Goal: Task Accomplishment & Management: Use online tool/utility

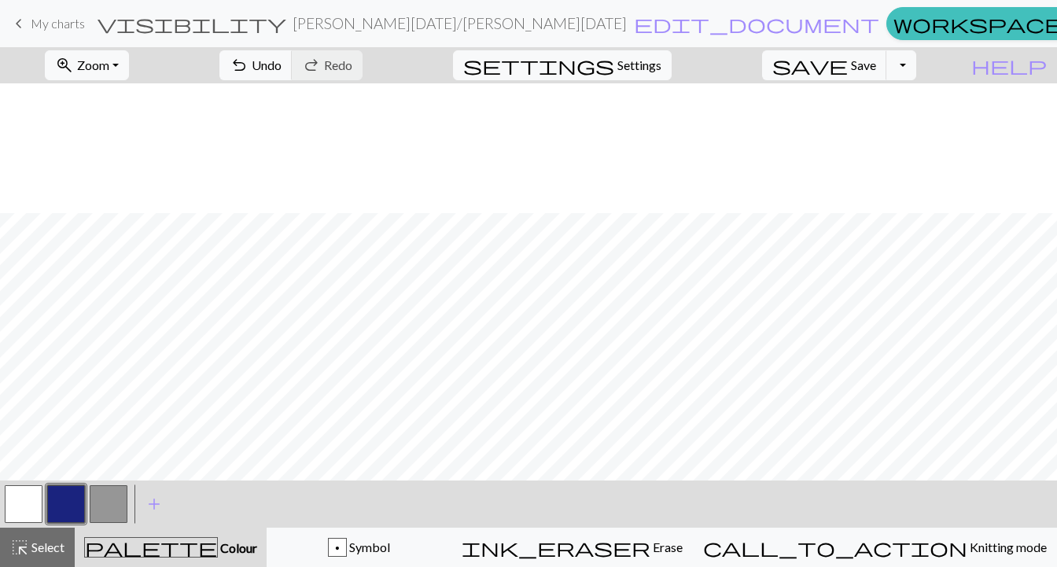
scroll to position [127, 0]
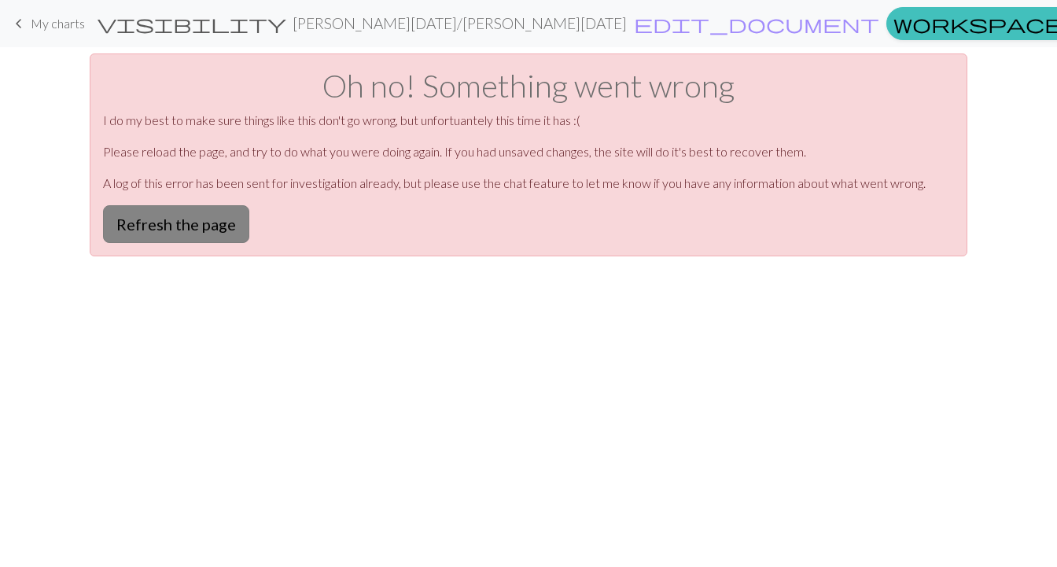
click at [205, 223] on button "Refresh the page" at bounding box center [176, 224] width 146 height 38
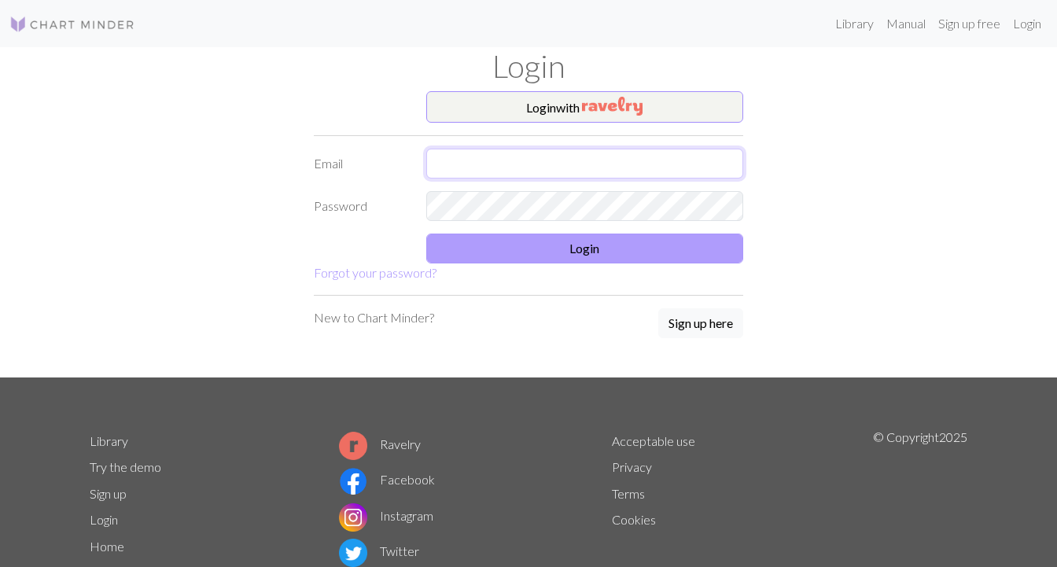
type input "hhuizenga@icloud.com"
click at [505, 262] on button "Login" at bounding box center [585, 249] width 318 height 30
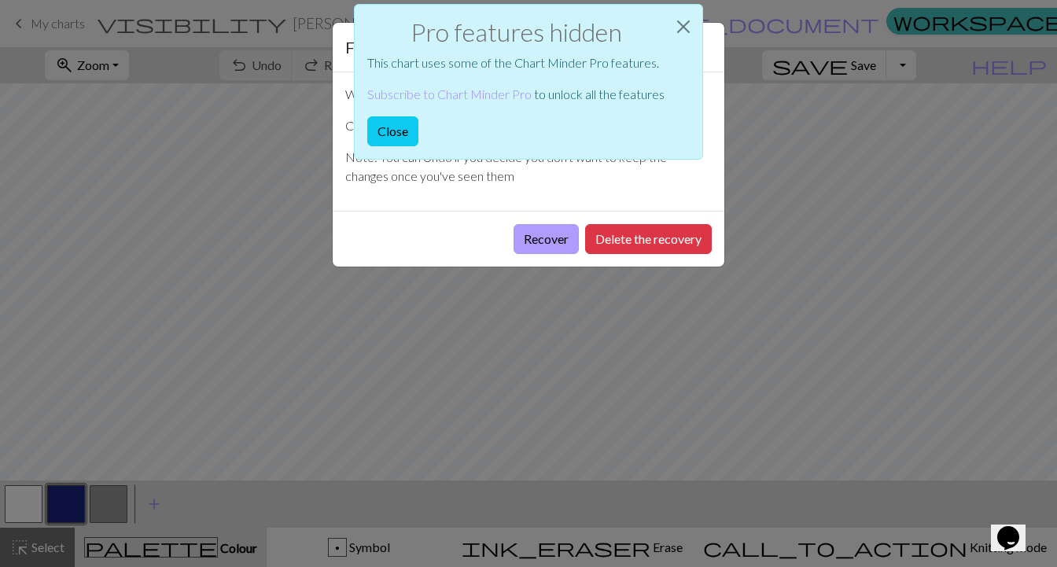
click at [549, 232] on button "Recover" at bounding box center [545, 239] width 65 height 30
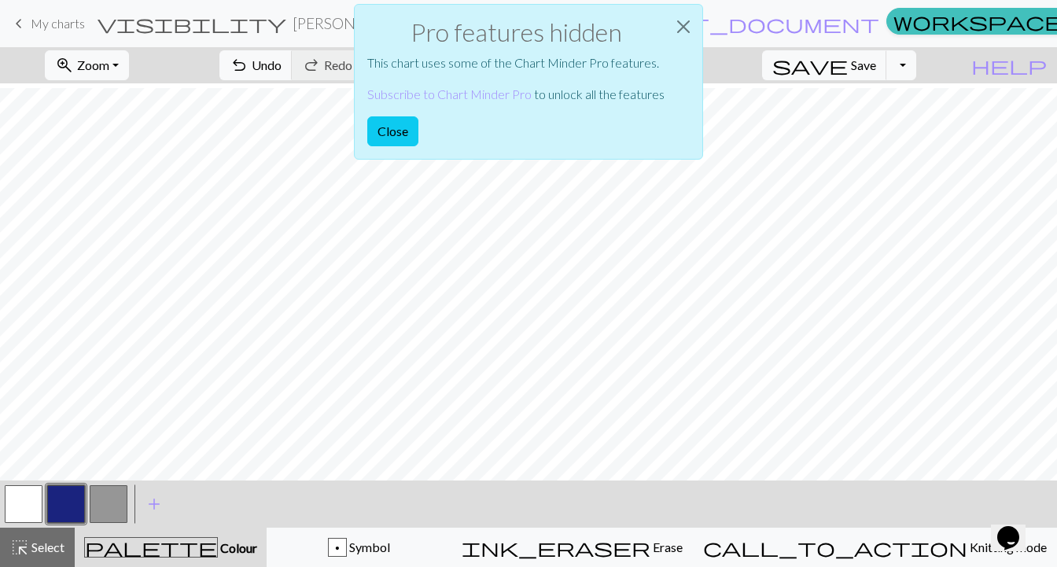
scroll to position [651, 0]
click at [24, 503] on button "button" at bounding box center [24, 504] width 38 height 38
click at [61, 510] on button "button" at bounding box center [66, 504] width 38 height 38
click at [21, 506] on button "button" at bounding box center [24, 504] width 38 height 38
click at [399, 121] on button "Close" at bounding box center [392, 131] width 51 height 30
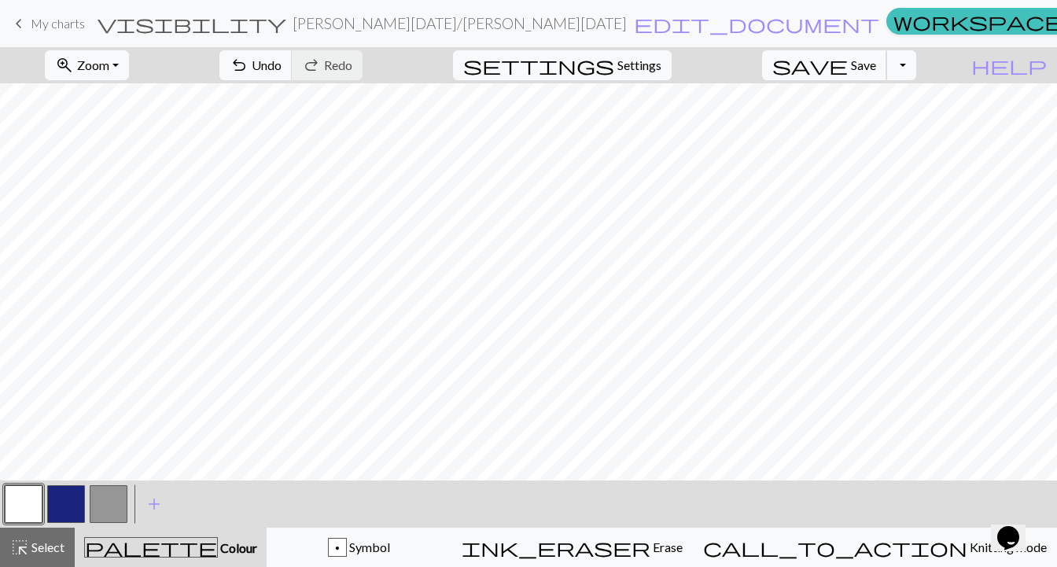
click at [848, 64] on span "save" at bounding box center [809, 65] width 75 height 22
click at [73, 502] on button "button" at bounding box center [66, 504] width 38 height 38
click at [876, 64] on span "Save" at bounding box center [863, 64] width 25 height 15
click at [105, 65] on button "zoom_in Zoom Zoom" at bounding box center [87, 65] width 84 height 30
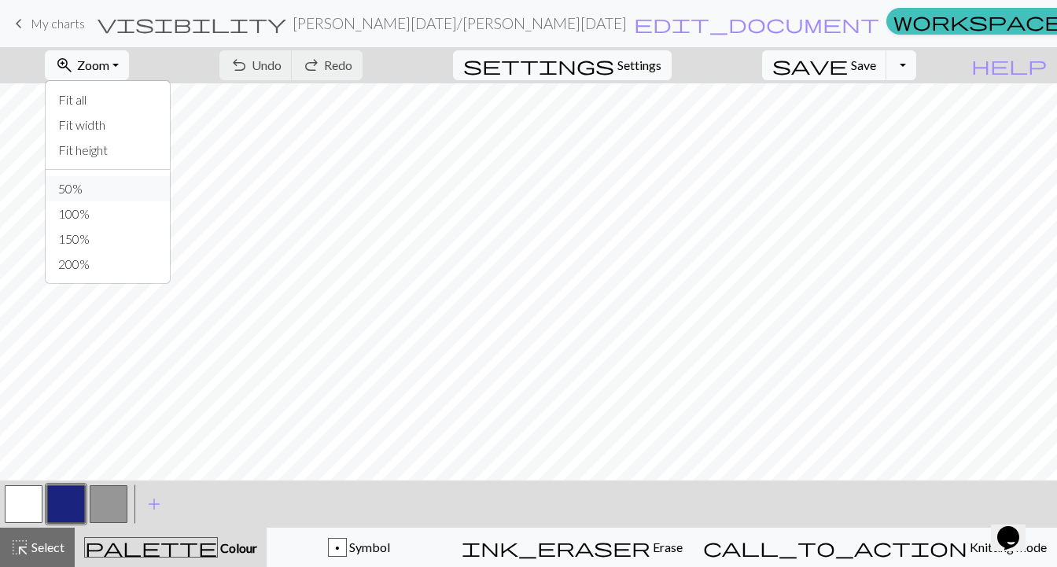
click at [108, 186] on button "50%" at bounding box center [108, 188] width 124 height 25
